Goal: Information Seeking & Learning: Learn about a topic

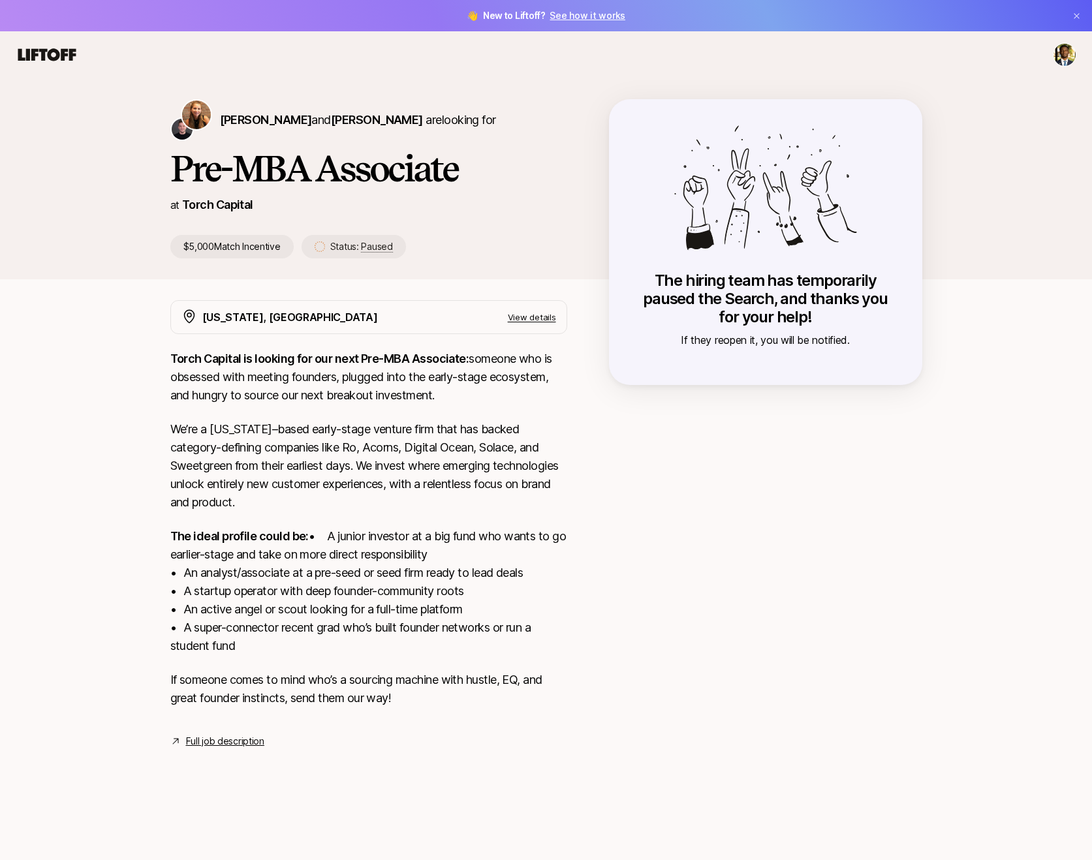
click at [523, 317] on p "View details" at bounding box center [532, 317] width 48 height 13
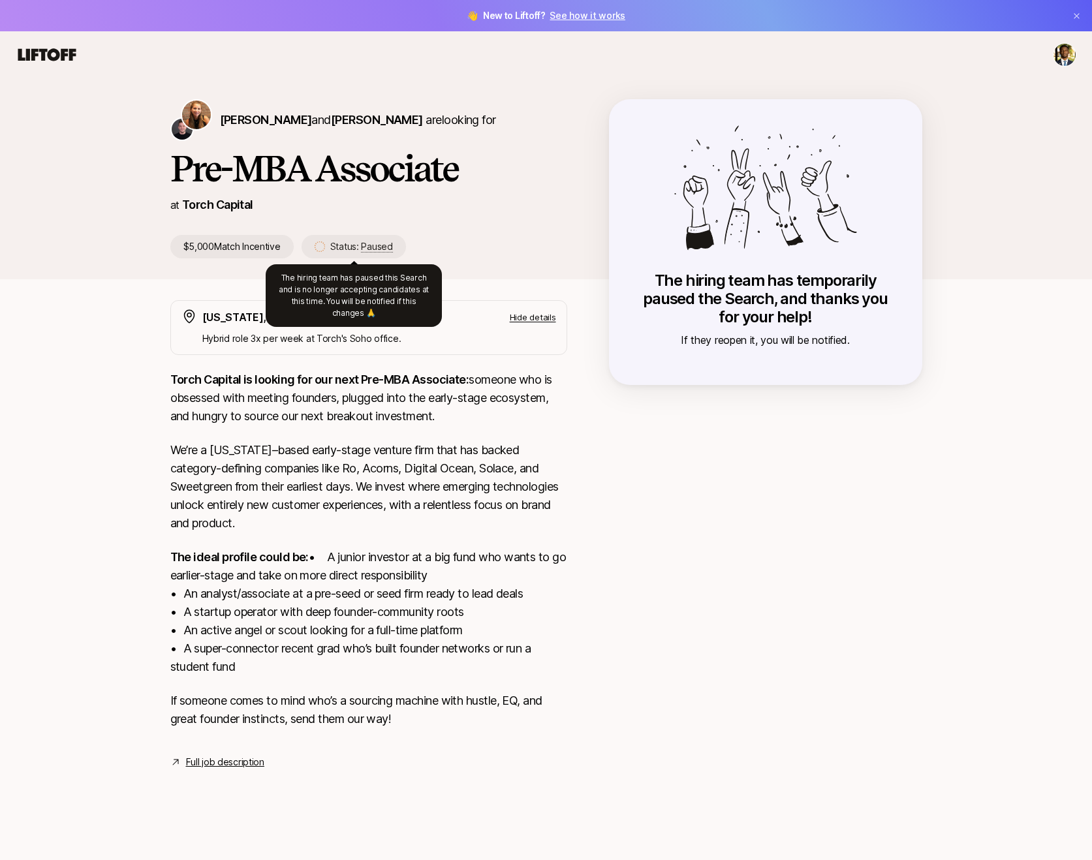
click at [389, 255] on div "Status: Paused" at bounding box center [354, 246] width 104 height 23
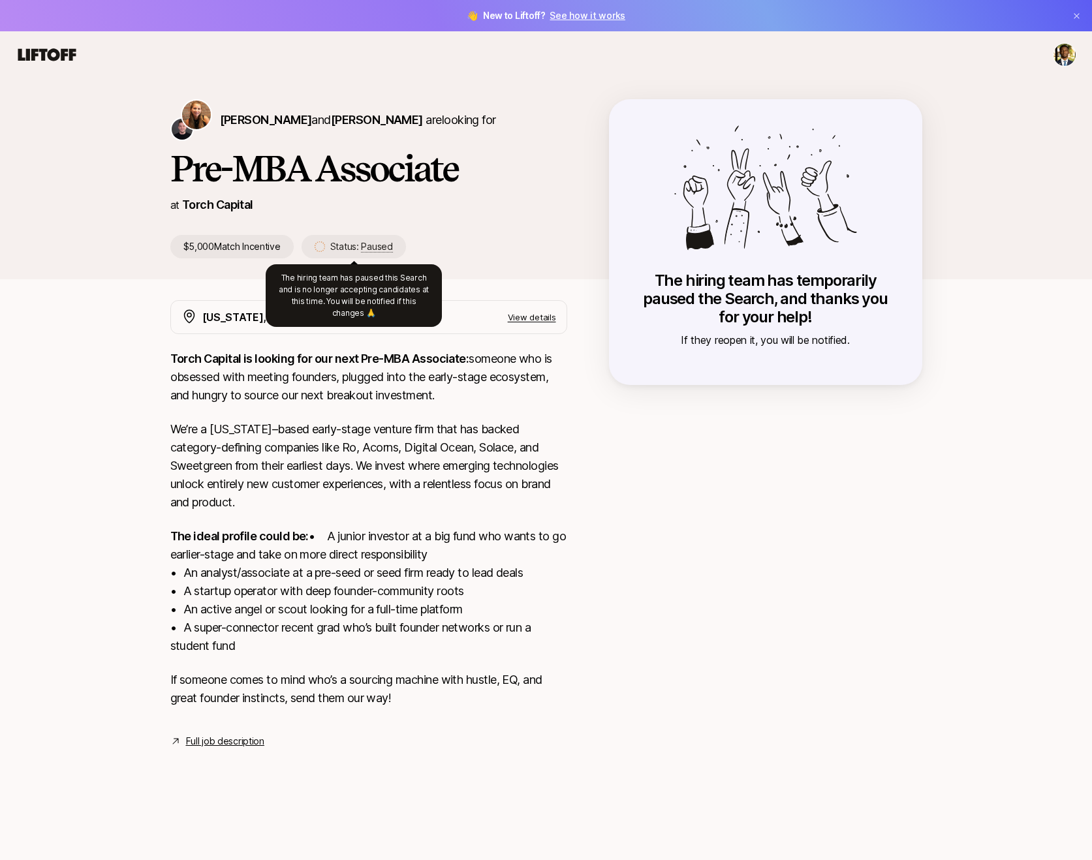
click at [345, 253] on p "Status: Paused" at bounding box center [361, 247] width 63 height 16
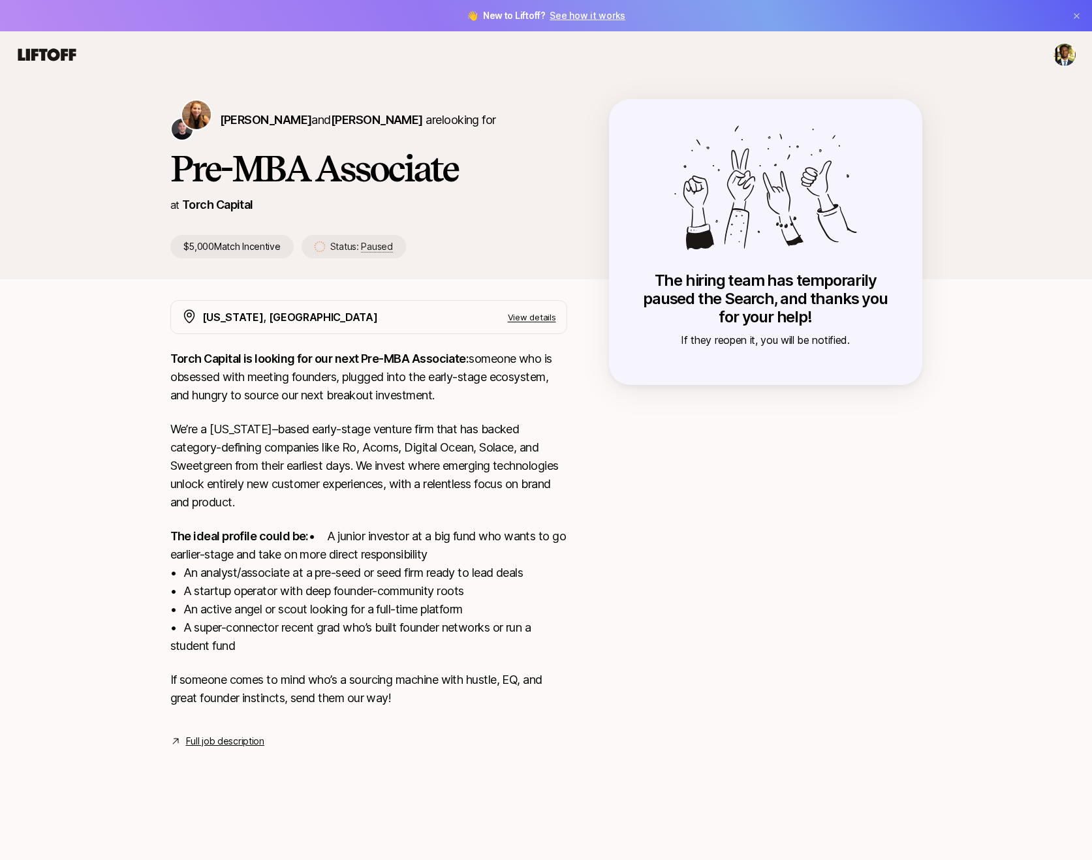
click at [367, 249] on span "Paused" at bounding box center [376, 247] width 31 height 12
click at [1061, 50] on html "👋 New to Liftoff? See how it works Katie Reiner and Christopher Harper are look…" at bounding box center [546, 430] width 1092 height 860
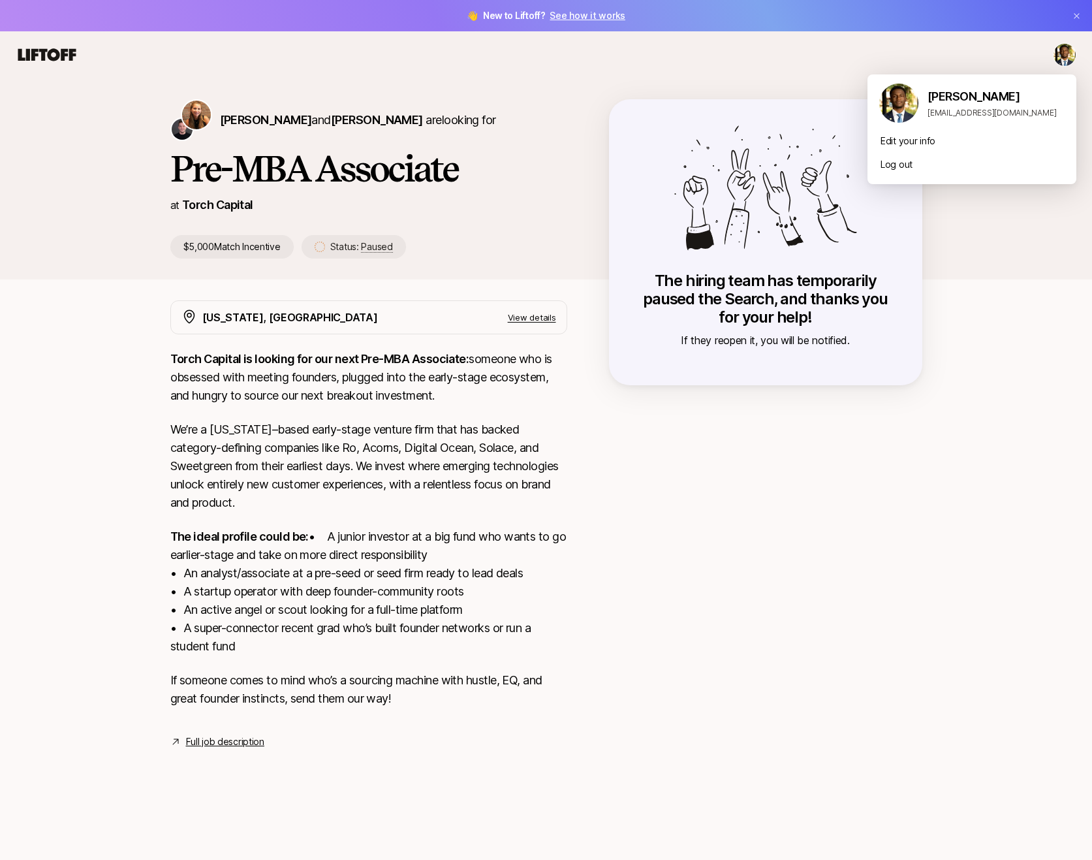
click at [903, 109] on img at bounding box center [898, 103] width 39 height 39
click at [943, 101] on p "Cameron Baker" at bounding box center [996, 96] width 138 height 18
drag, startPoint x: 901, startPoint y: 100, endPoint x: 901, endPoint y: 112, distance: 12.4
click at [901, 100] on img at bounding box center [898, 103] width 39 height 39
click at [56, 64] on html "👋 New to Liftoff? See how it works Katie Reiner and Christopher Harper are look…" at bounding box center [546, 430] width 1092 height 860
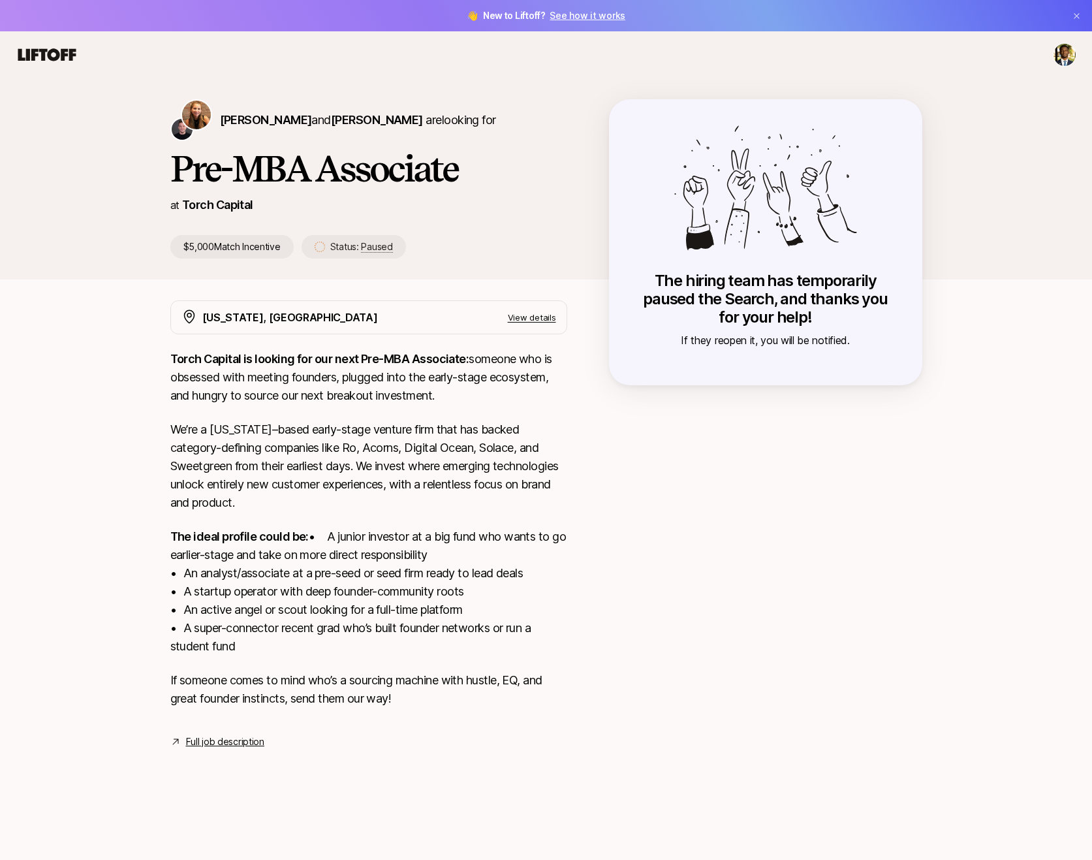
click at [53, 57] on icon at bounding box center [47, 55] width 63 height 18
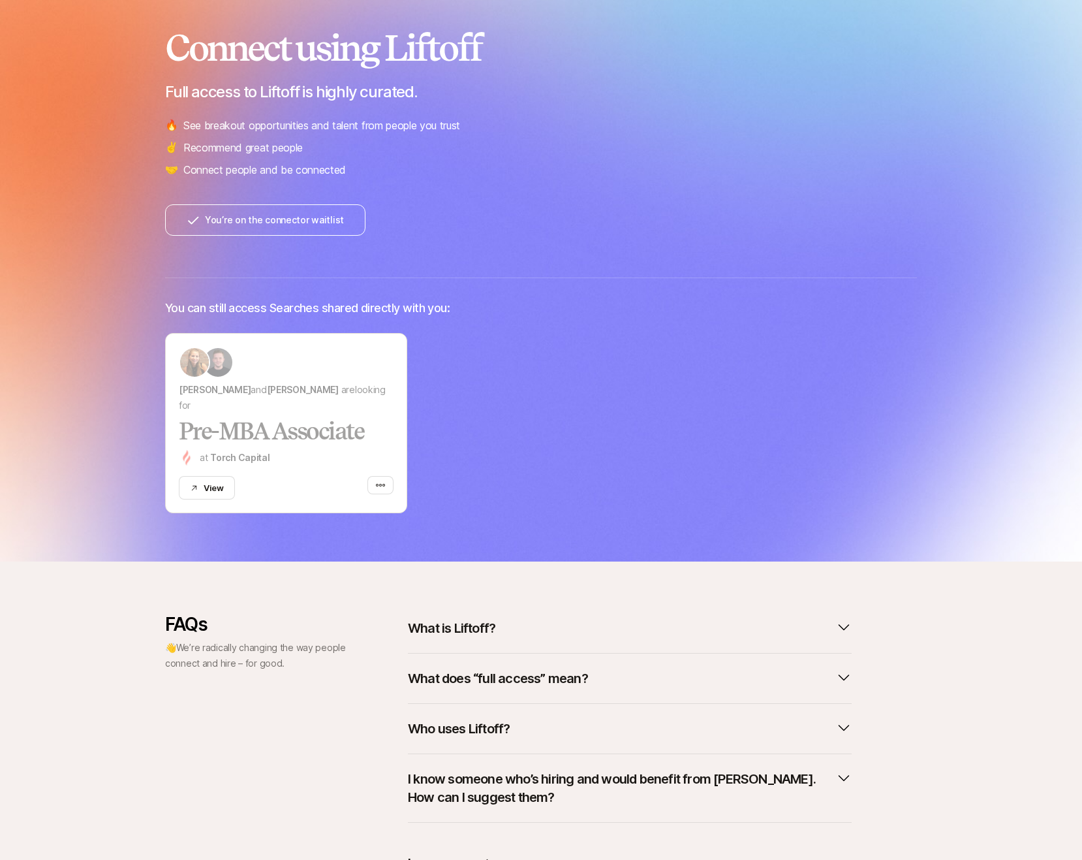
scroll to position [219, 0]
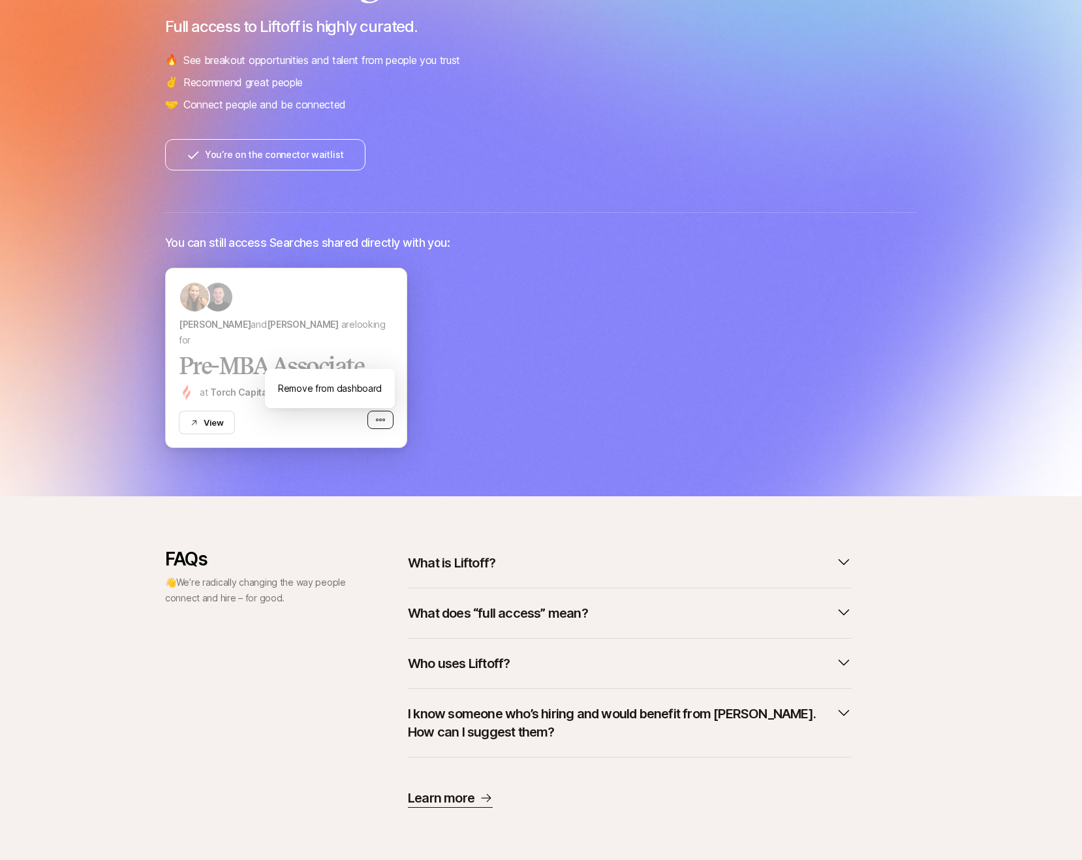
click at [383, 418] on icon "button" at bounding box center [380, 419] width 10 height 10
click at [602, 614] on button "What does “full access” mean?" at bounding box center [630, 613] width 444 height 29
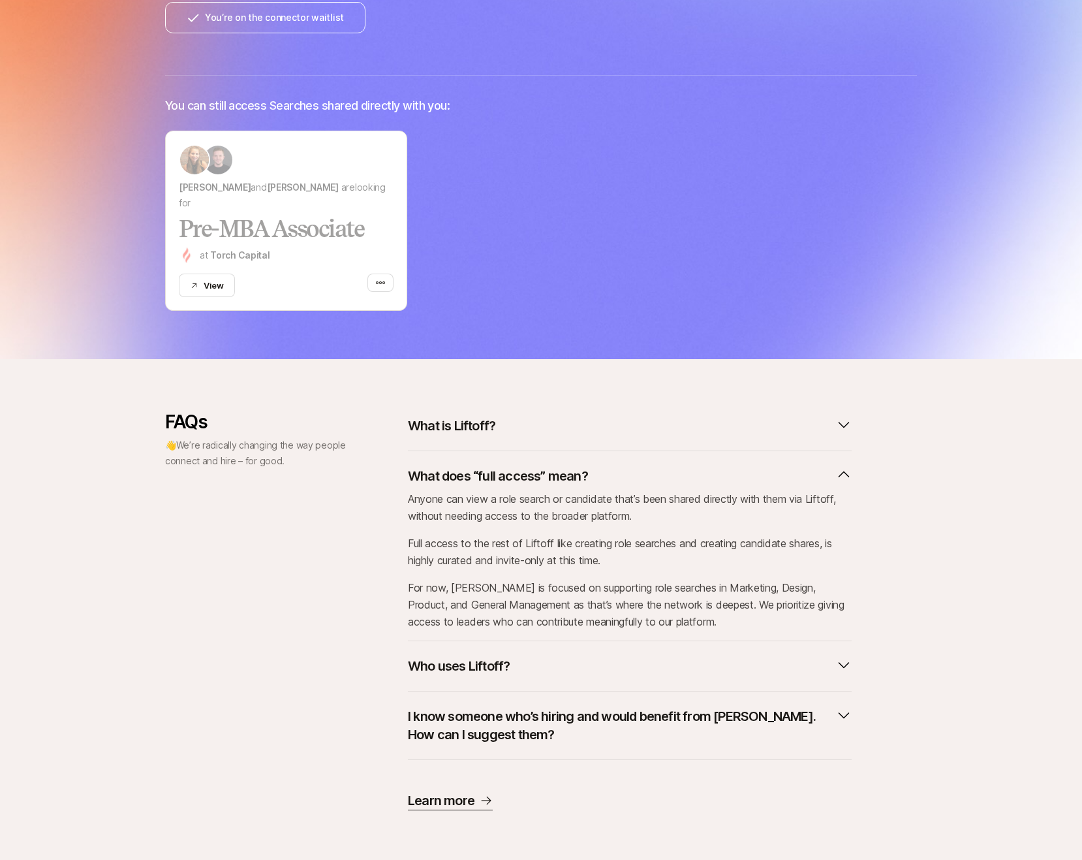
scroll to position [358, 0]
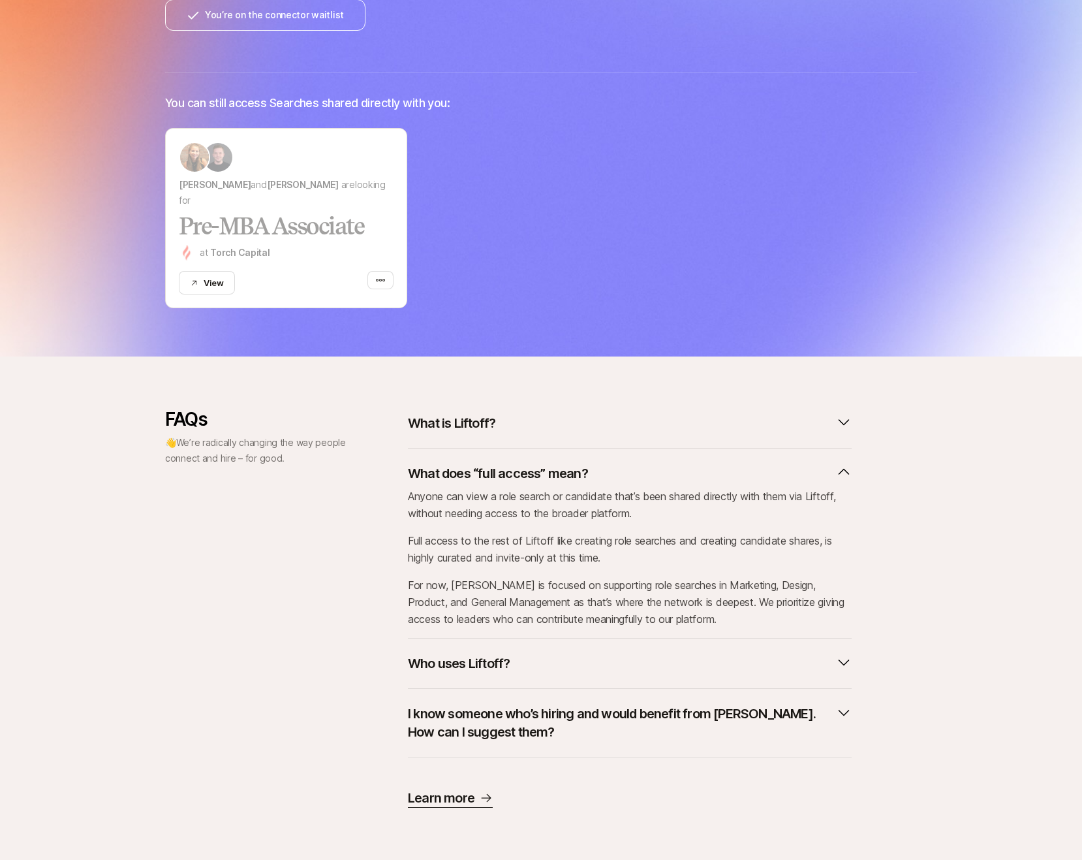
click at [221, 434] on div "FAQs 👋 We’re radically changing the way people connect and hire – for good." at bounding box center [256, 608] width 183 height 399
click at [490, 420] on p "What is Liftoff?" at bounding box center [451, 423] width 87 height 18
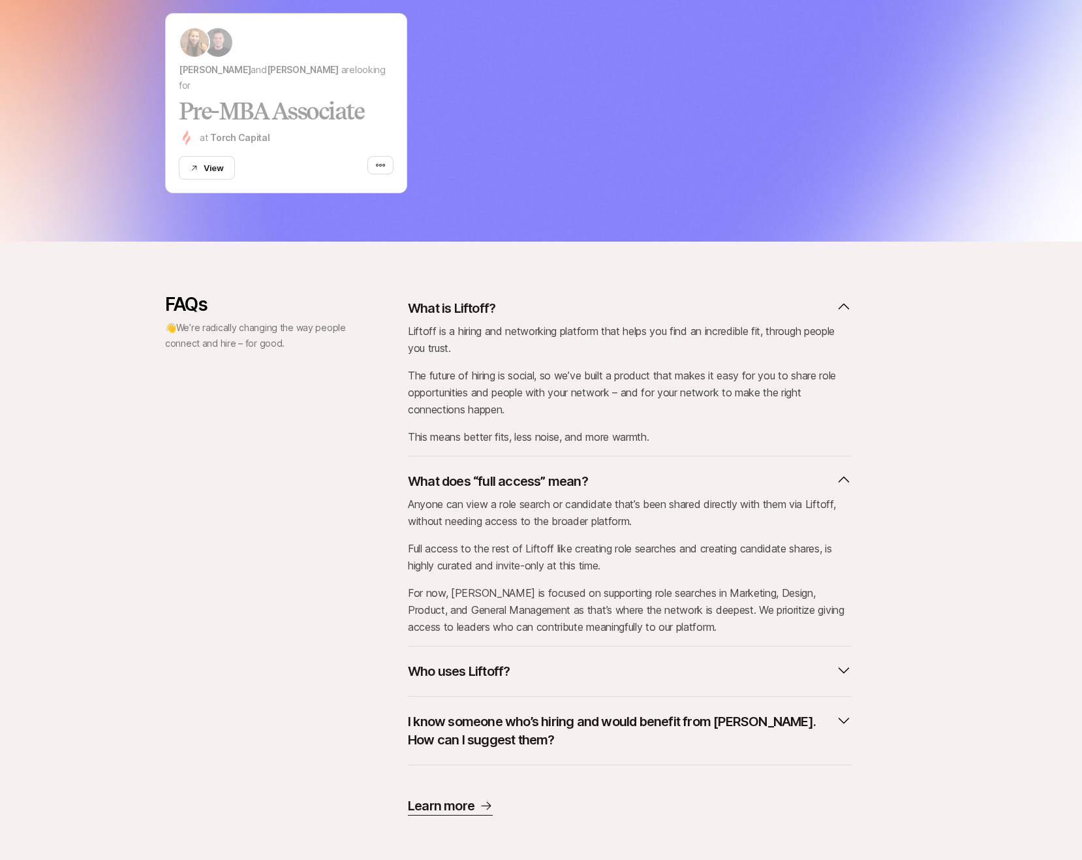
scroll to position [481, 0]
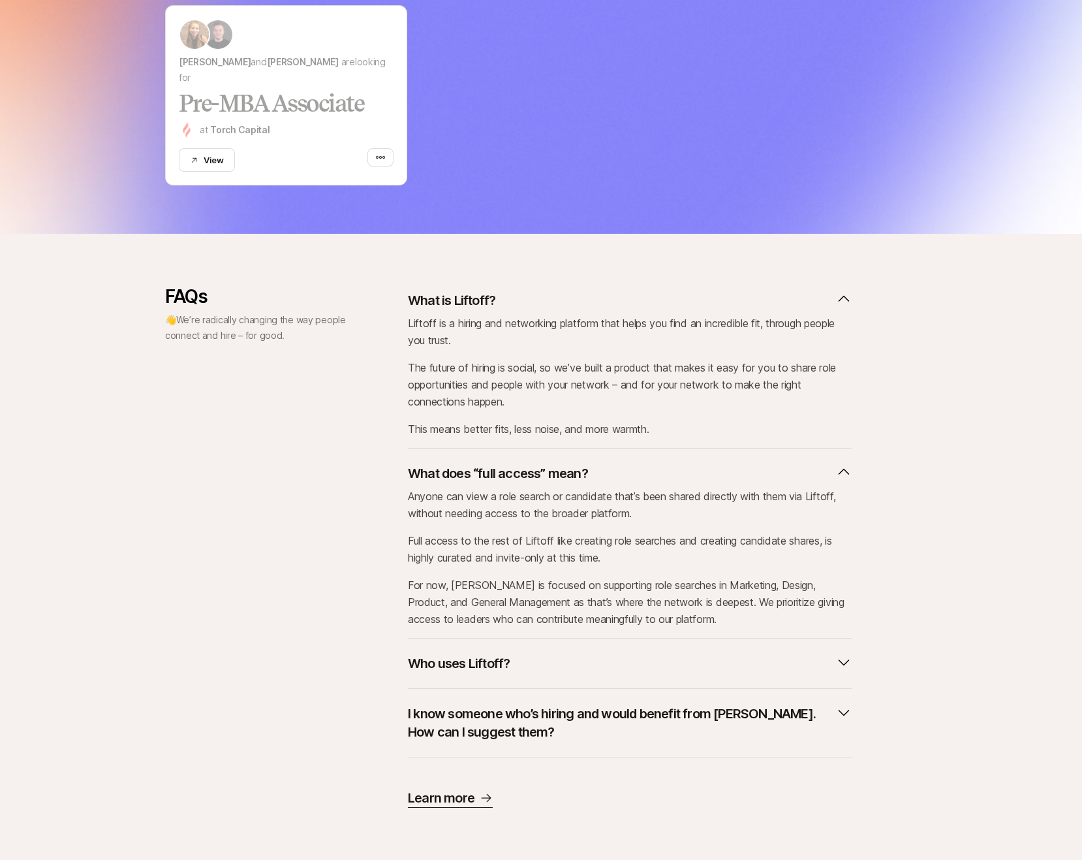
click at [571, 681] on div "Who uses Liftoff?" at bounding box center [630, 663] width 444 height 50
click at [491, 794] on icon at bounding box center [486, 797] width 13 height 13
